Goal: Find contact information: Find contact information

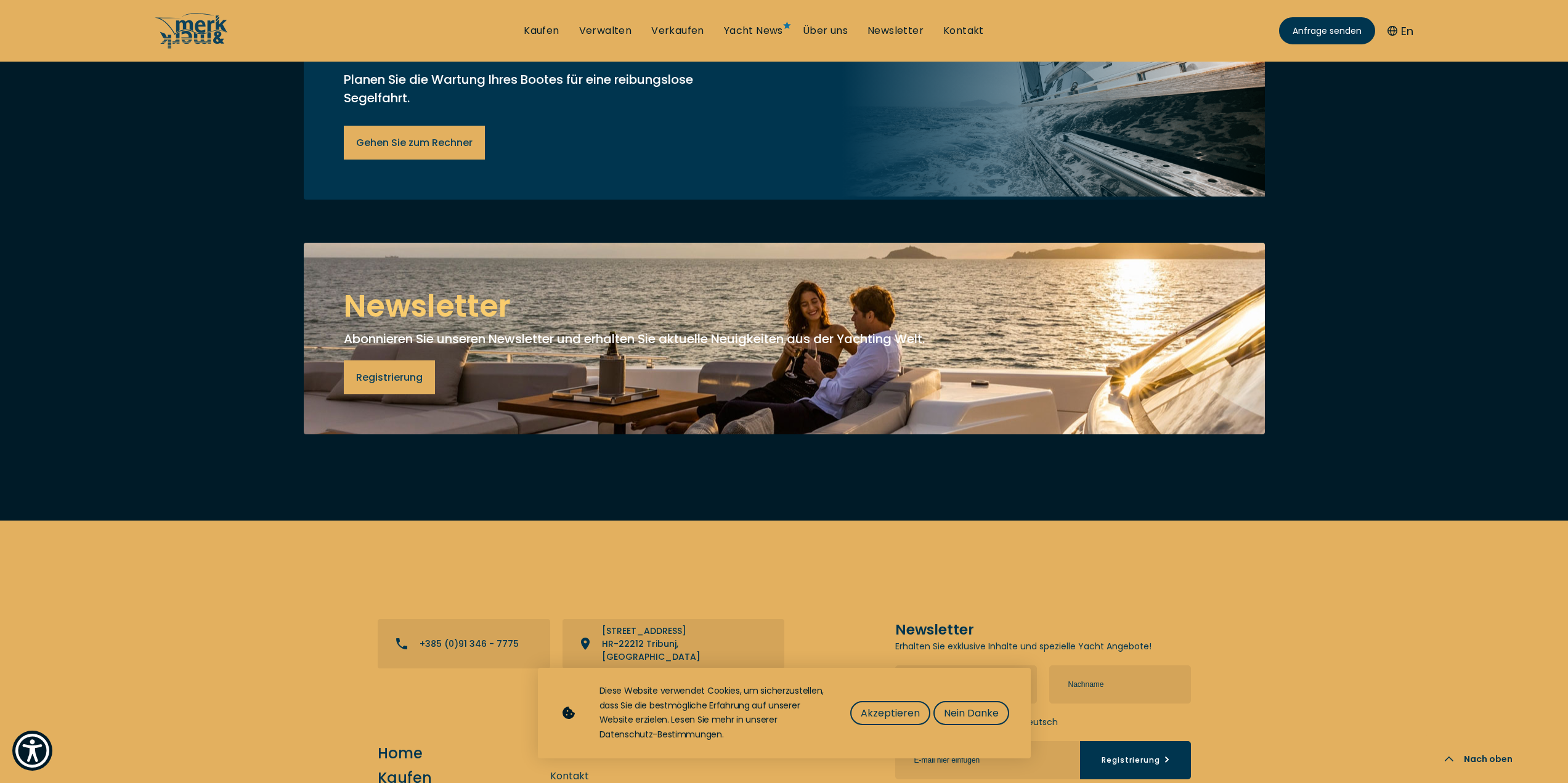
scroll to position [5149, 0]
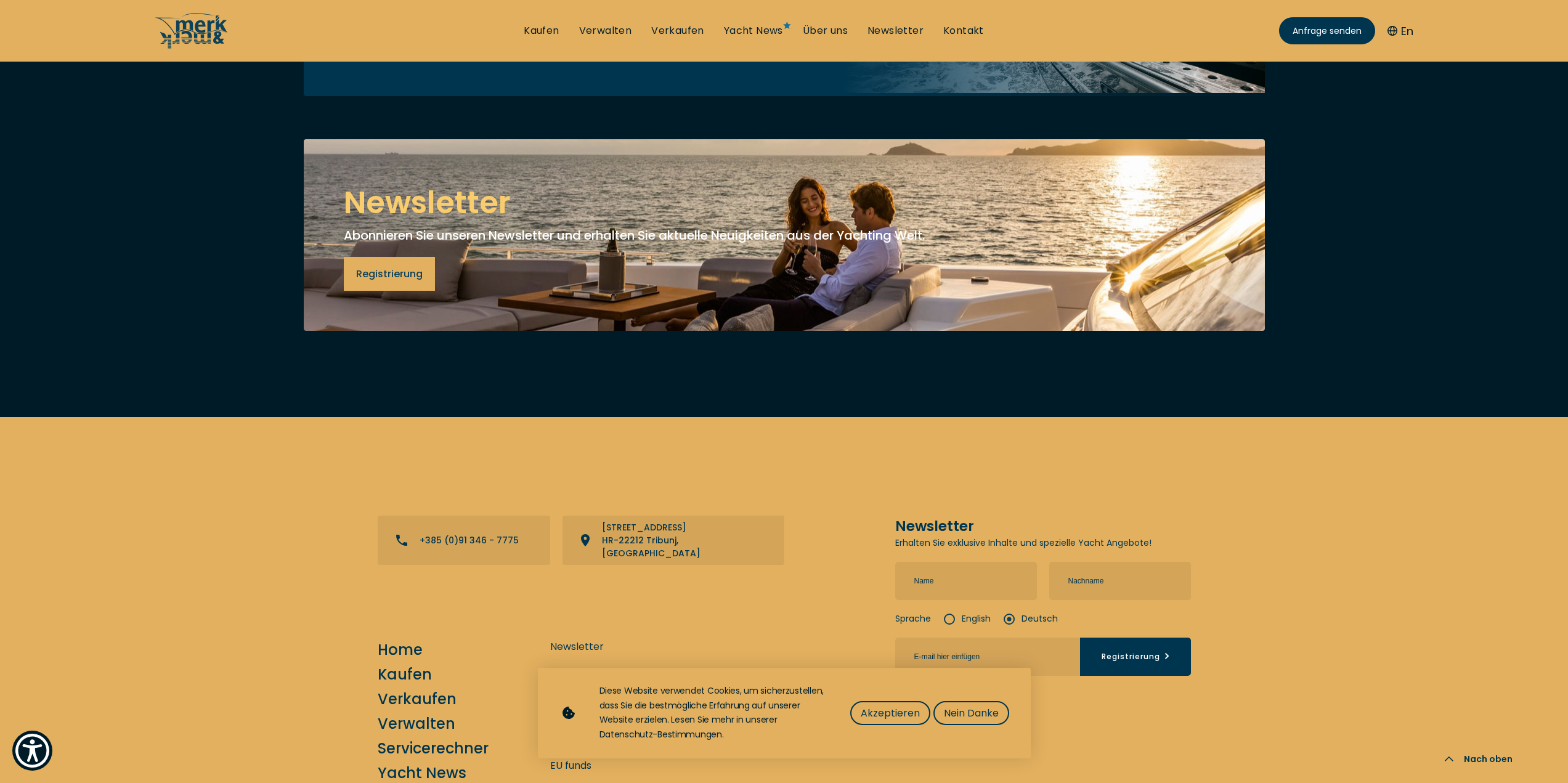
click at [408, 782] on link "Über uns" at bounding box center [411, 797] width 67 height 21
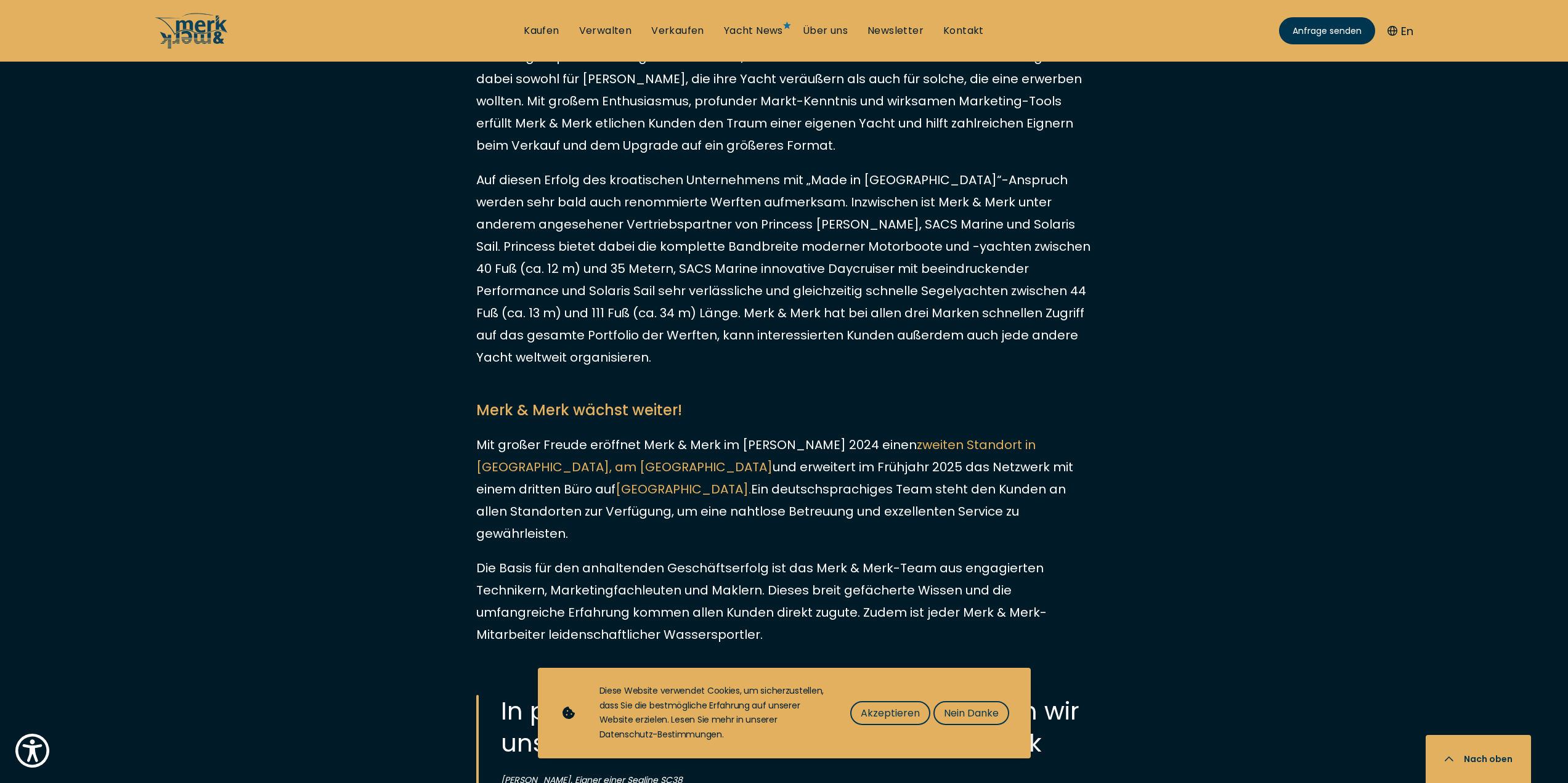
scroll to position [2210, 0]
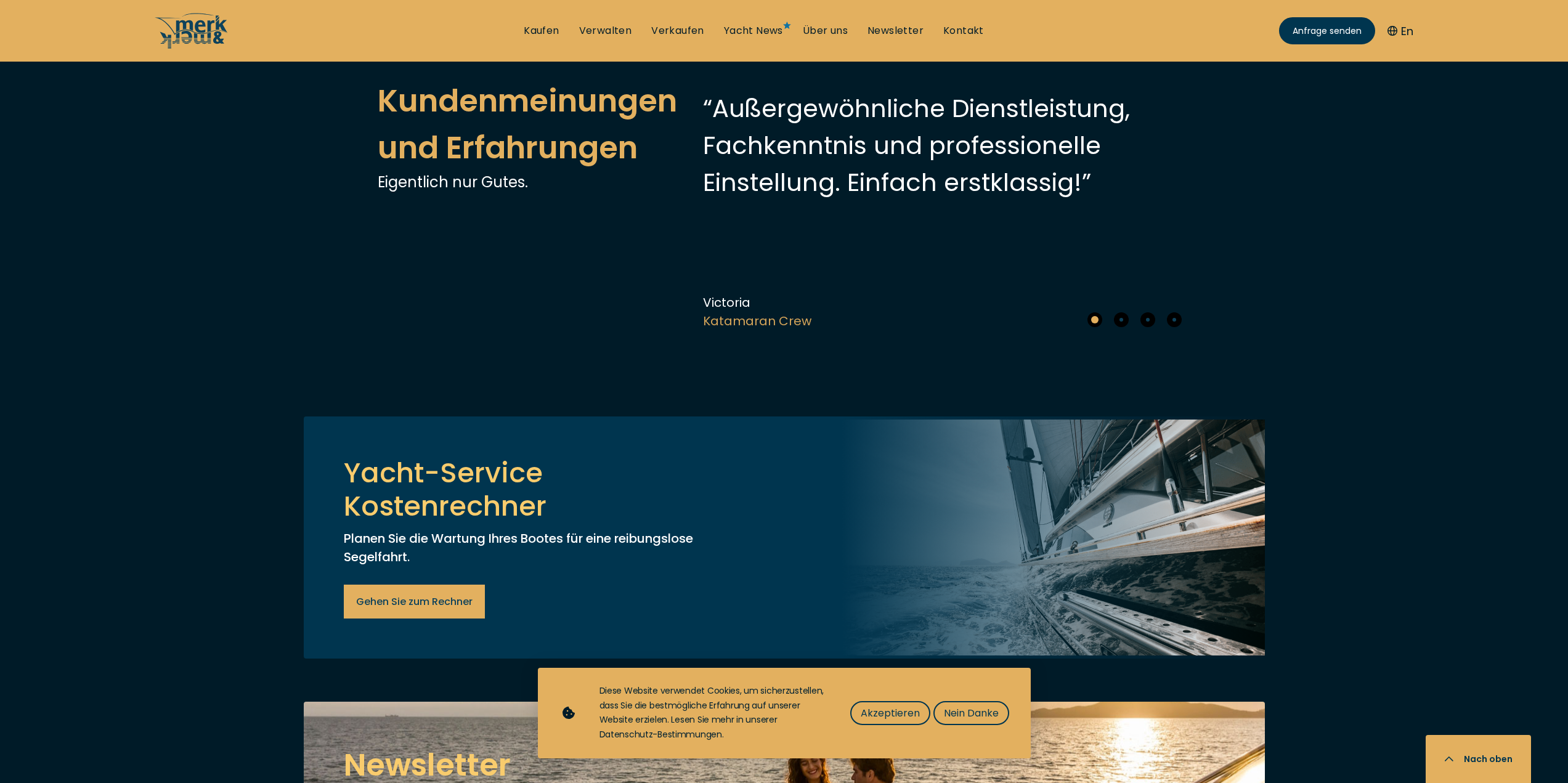
scroll to position [5149, 0]
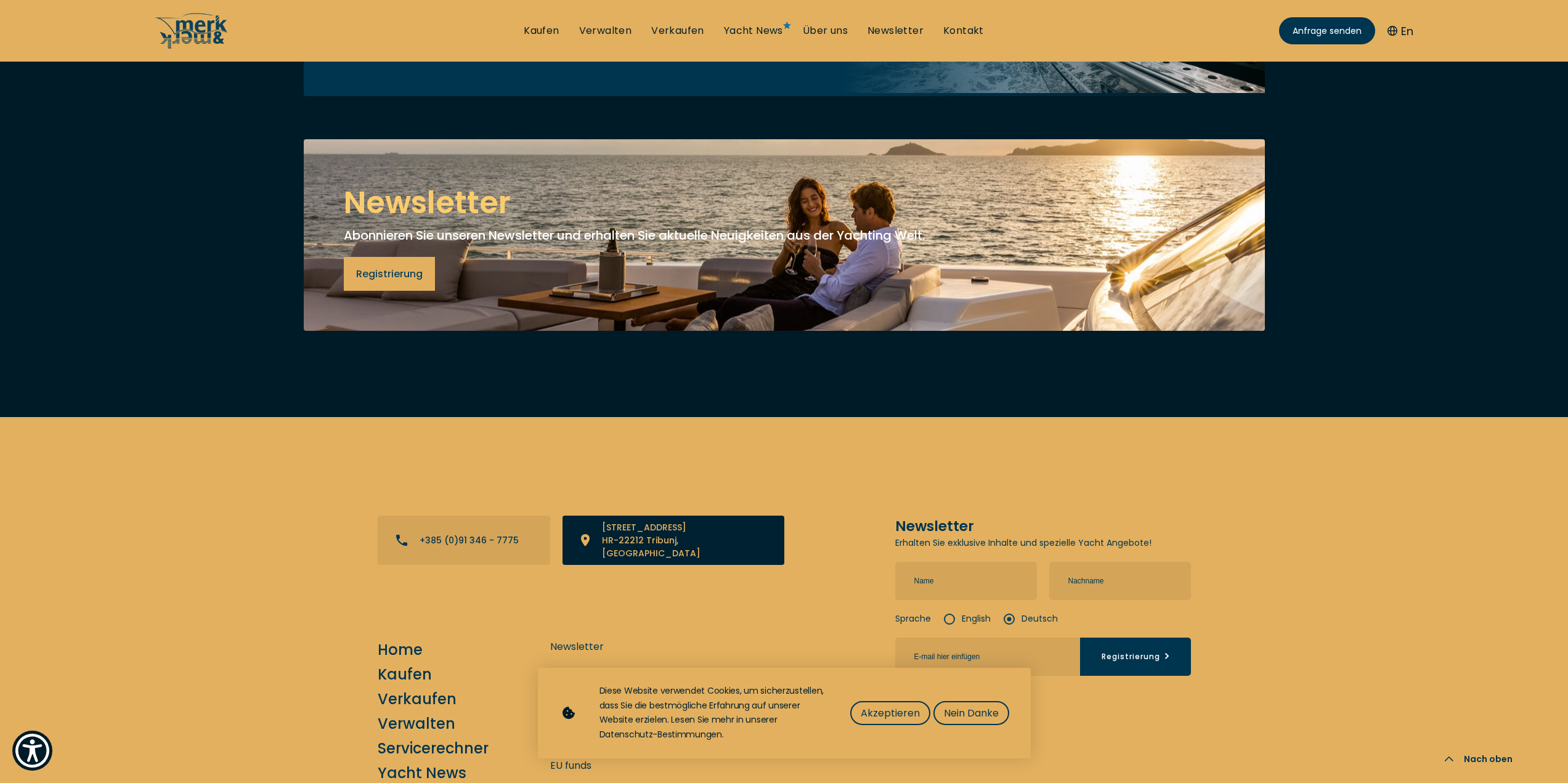
click at [695, 516] on link "View directions on a map" at bounding box center [673, 540] width 222 height 50
